Goal: Information Seeking & Learning: Learn about a topic

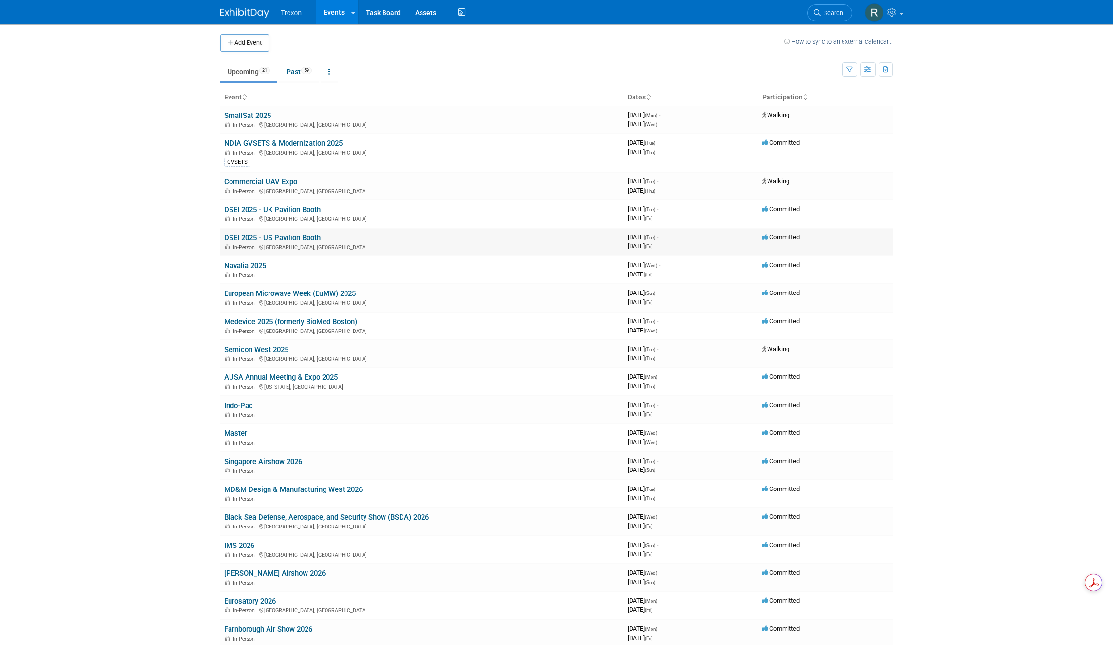
click at [293, 233] on link "DSEI 2025 - US Pavilion Booth" at bounding box center [272, 237] width 96 height 9
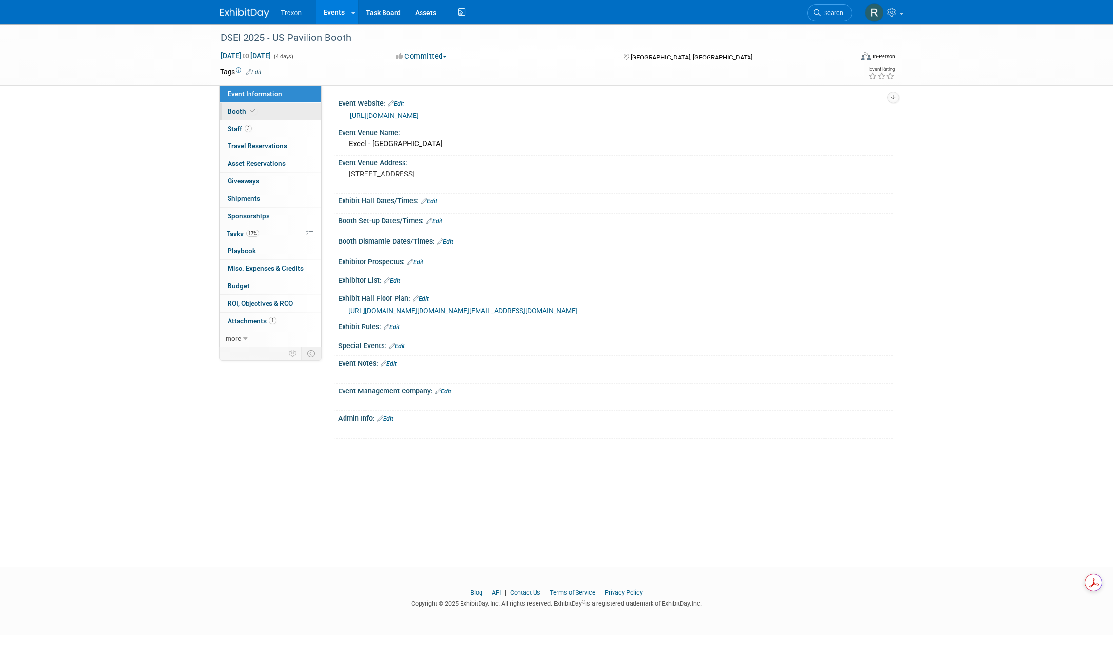
click at [244, 113] on span "Booth" at bounding box center [243, 111] width 30 height 8
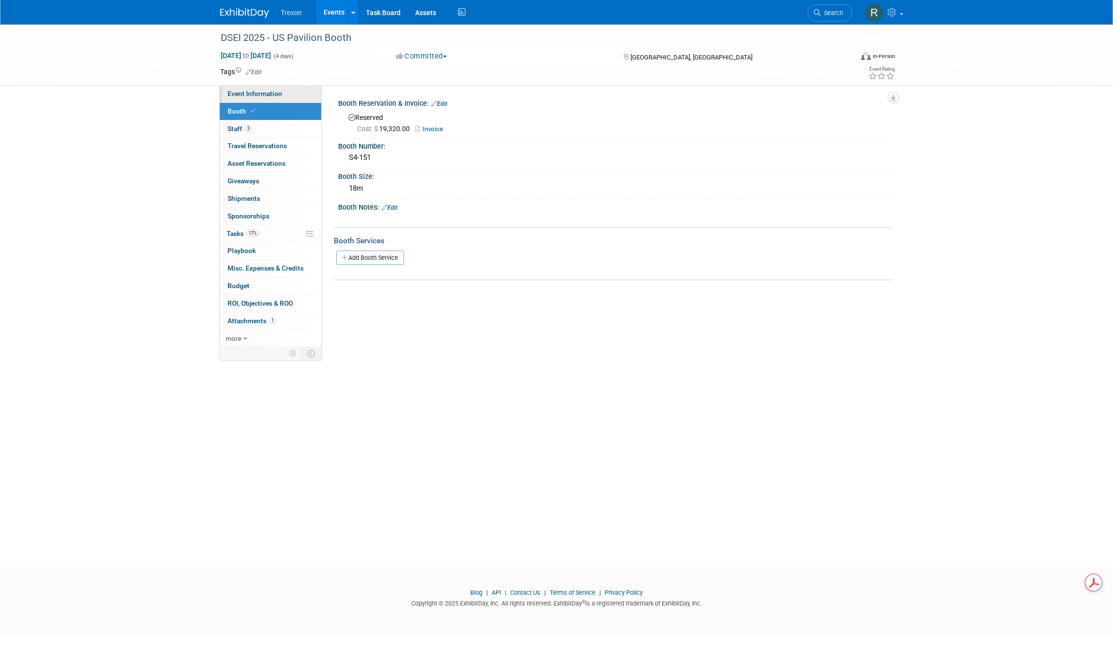
click at [244, 96] on span "Event Information" at bounding box center [255, 94] width 55 height 8
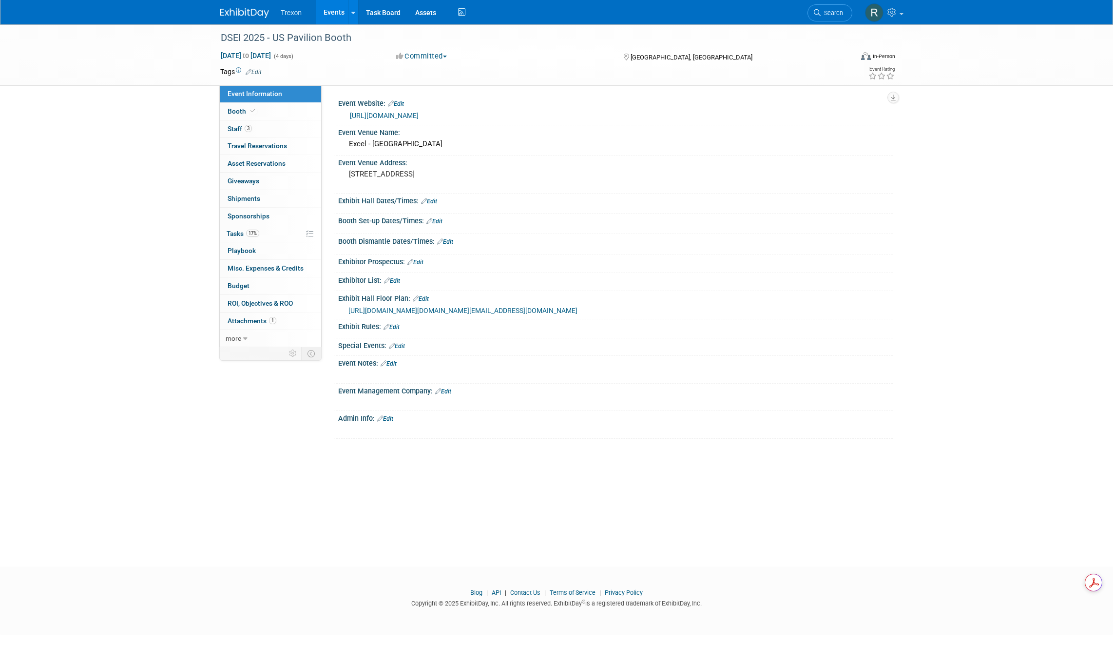
click at [410, 119] on link "[URL][DOMAIN_NAME]" at bounding box center [384, 116] width 69 height 8
click at [456, 314] on span "[URL][DOMAIN_NAME][DOMAIN_NAME][EMAIL_ADDRESS][DOMAIN_NAME]" at bounding box center [462, 310] width 229 height 8
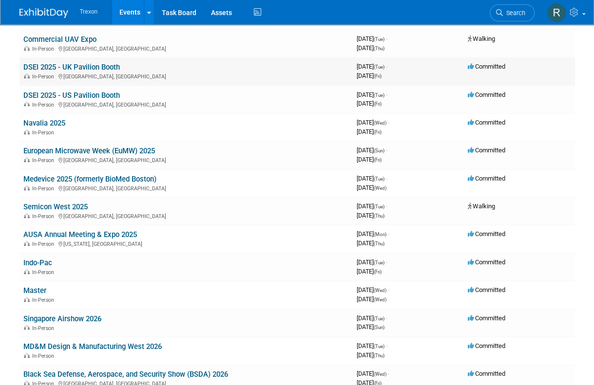
click at [87, 67] on link "DSEI 2025 - UK Pavilion Booth" at bounding box center [71, 67] width 96 height 9
click at [59, 94] on link "DSEI 2025 - US Pavilion Booth" at bounding box center [71, 95] width 96 height 9
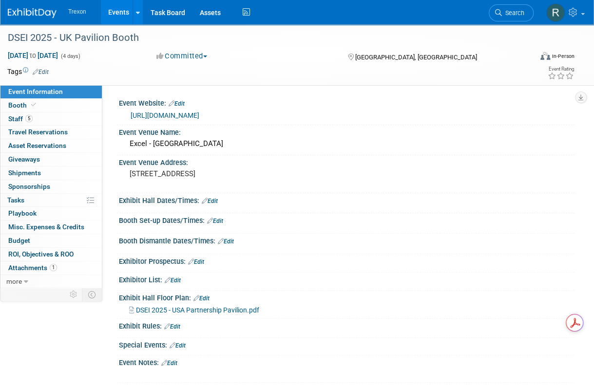
click at [203, 314] on span "DSEI 2025 - USA Partnership Pavilion.pdf" at bounding box center [197, 310] width 123 height 8
click at [40, 265] on span "Attachments 1" at bounding box center [32, 268] width 49 height 8
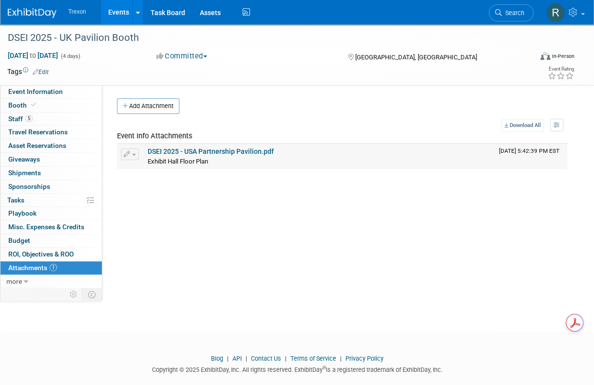
click at [216, 149] on link "DSEI 2025 - USA Partnership Pavilion.pdf" at bounding box center [211, 152] width 126 height 8
click at [27, 93] on span "Event Information" at bounding box center [35, 92] width 55 height 8
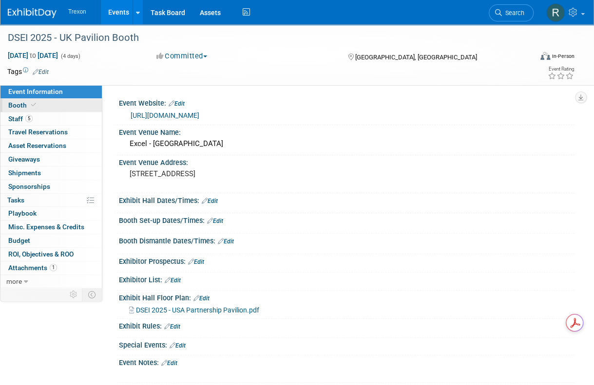
click at [19, 108] on span "Booth" at bounding box center [23, 105] width 30 height 8
click at [34, 104] on icon at bounding box center [33, 104] width 5 height 5
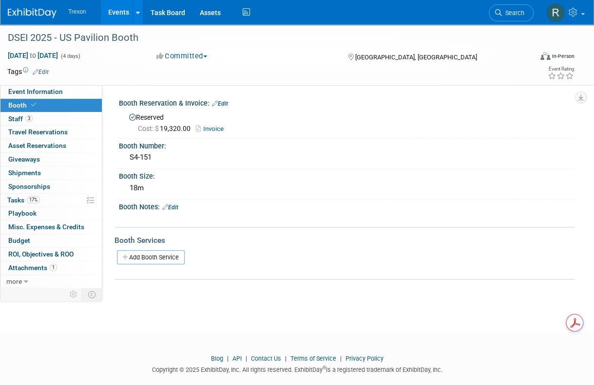
click at [218, 131] on link "Invoice" at bounding box center [212, 128] width 33 height 7
click at [44, 91] on span "Event Information" at bounding box center [35, 92] width 55 height 8
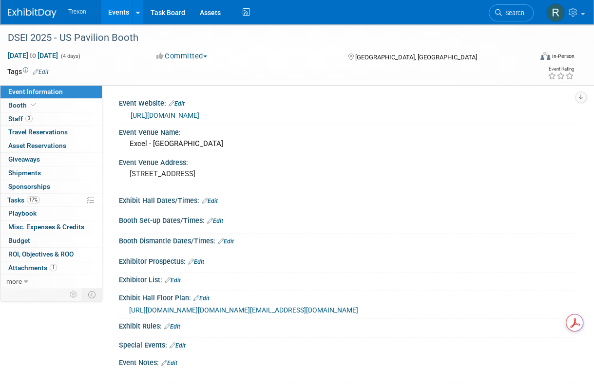
click at [179, 116] on link "[URL][DOMAIN_NAME]" at bounding box center [165, 116] width 69 height 8
